Goal: Information Seeking & Learning: Learn about a topic

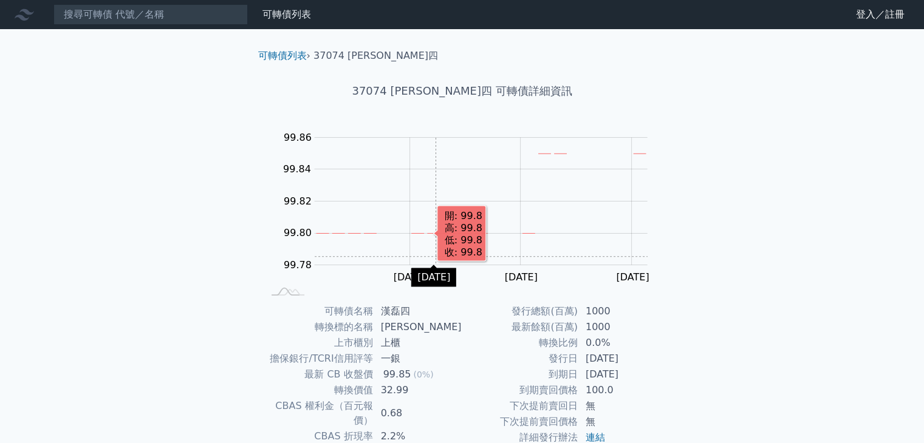
scroll to position [119, 0]
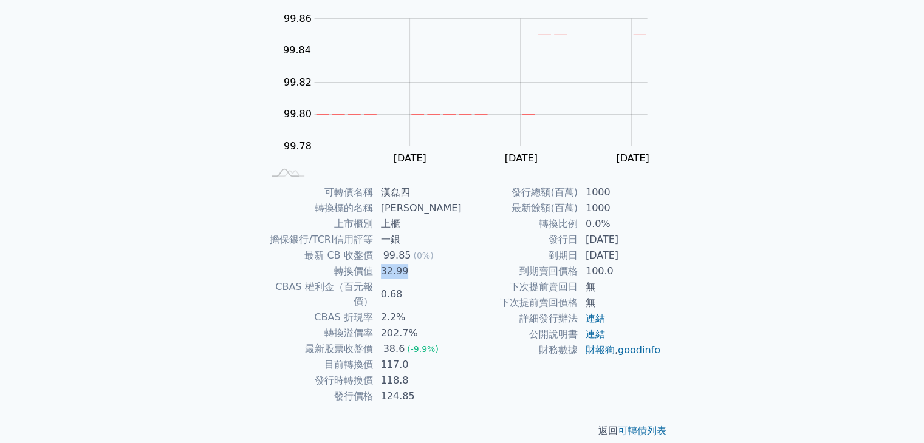
drag, startPoint x: 386, startPoint y: 275, endPoint x: 449, endPoint y: 276, distance: 63.8
click at [449, 276] on td "32.99" at bounding box center [418, 272] width 89 height 16
drag, startPoint x: 385, startPoint y: 321, endPoint x: 429, endPoint y: 320, distance: 43.7
click at [429, 326] on td "202.7%" at bounding box center [418, 334] width 89 height 16
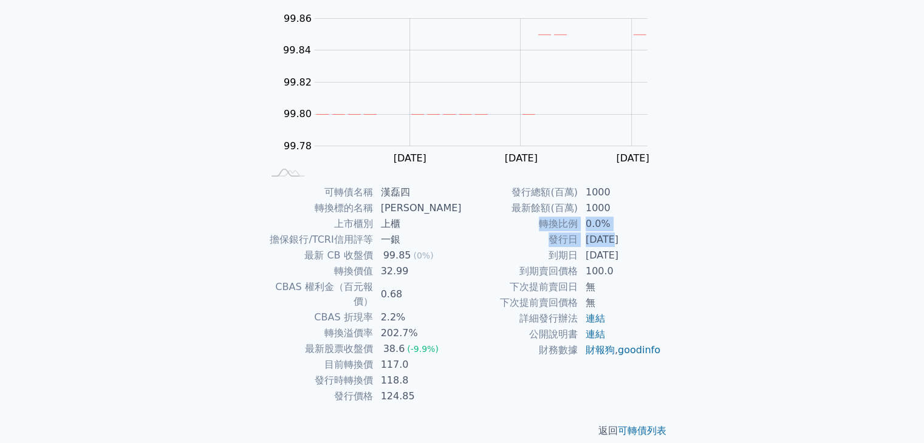
drag, startPoint x: 541, startPoint y: 224, endPoint x: 611, endPoint y: 230, distance: 70.1
click at [613, 231] on tbody "發行總額(百萬) 1000 最新餘額(百萬) 1000 轉換比例 0.0% 發行日 [DATE] 到期日 [DATE] 到期賣回價格 100.0 下次提前賣回…" at bounding box center [561, 272] width 199 height 174
drag, startPoint x: 589, startPoint y: 253, endPoint x: 640, endPoint y: 254, distance: 51.6
click at [640, 254] on td "[DATE]" at bounding box center [619, 256] width 83 height 16
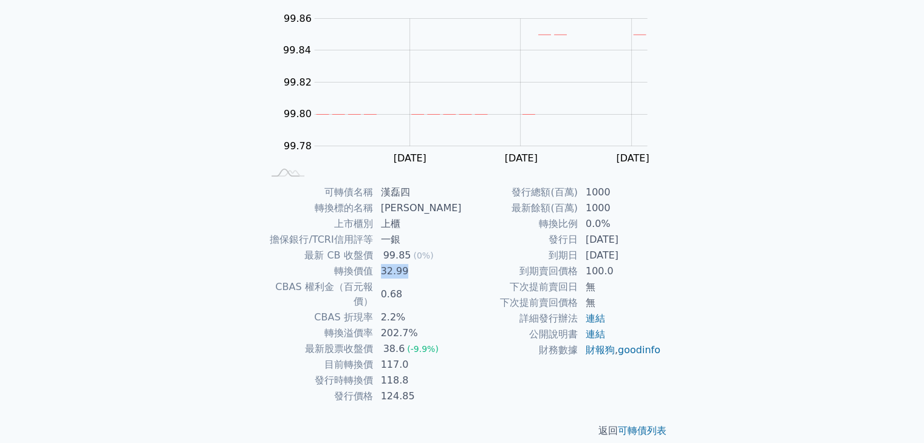
drag, startPoint x: 404, startPoint y: 271, endPoint x: 415, endPoint y: 271, distance: 10.9
click at [415, 271] on td "32.99" at bounding box center [418, 272] width 89 height 16
click at [415, 310] on td "2.2%" at bounding box center [418, 318] width 89 height 16
drag, startPoint x: 385, startPoint y: 348, endPoint x: 424, endPoint y: 350, distance: 38.9
click at [424, 357] on td "117.0" at bounding box center [418, 365] width 89 height 16
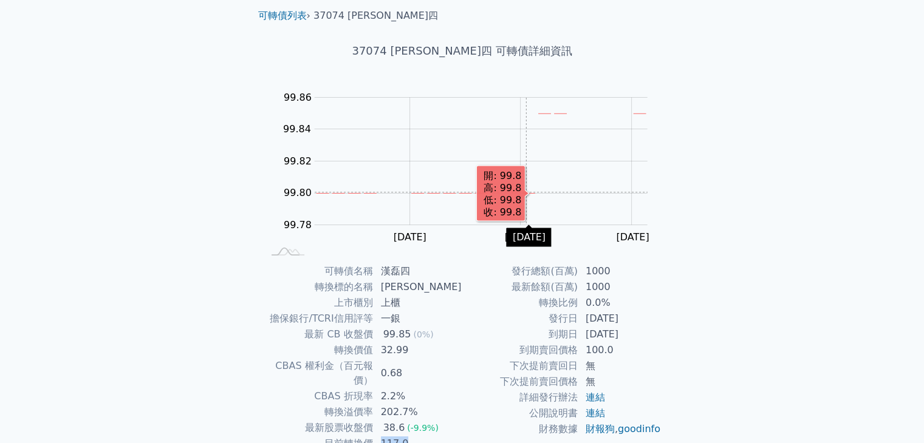
scroll to position [0, 0]
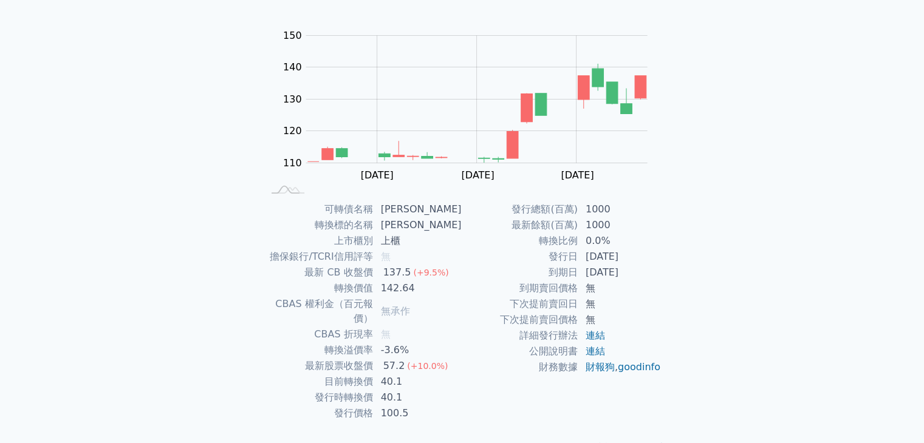
scroll to position [119, 0]
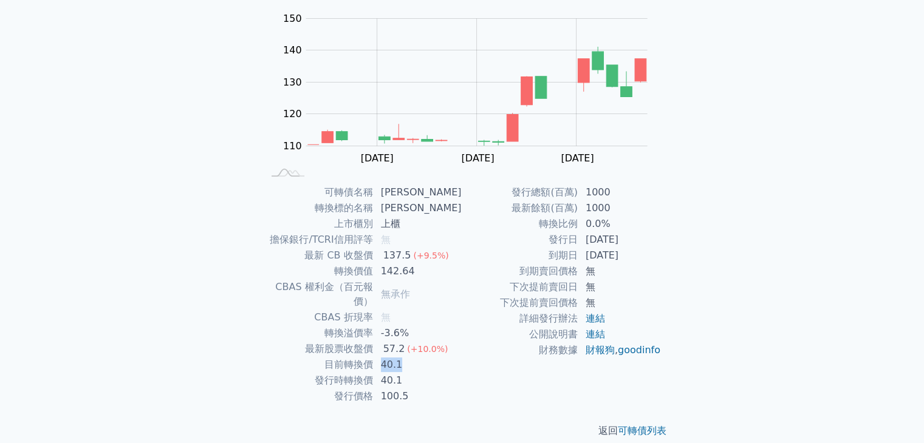
drag, startPoint x: 384, startPoint y: 350, endPoint x: 408, endPoint y: 351, distance: 24.3
click at [408, 357] on td "40.1" at bounding box center [418, 365] width 89 height 16
click at [427, 310] on td "無" at bounding box center [418, 318] width 89 height 16
click at [596, 331] on link "連結" at bounding box center [595, 335] width 19 height 12
